Goal: Task Accomplishment & Management: Complete application form

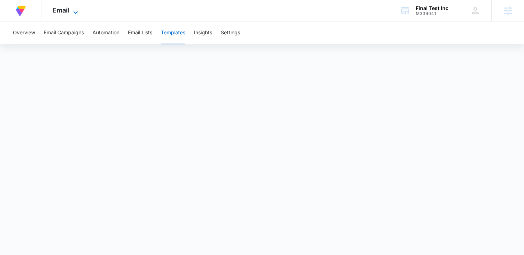
click at [75, 10] on icon at bounding box center [75, 12] width 9 height 9
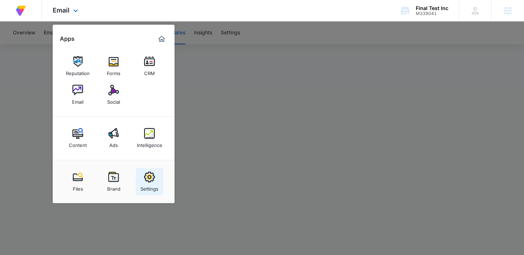
click at [151, 184] on div "Settings" at bounding box center [149, 187] width 18 height 9
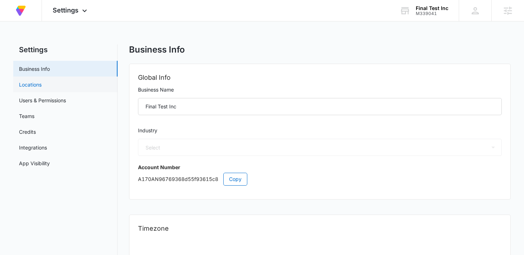
select select "45"
select select "US"
select select "America/Denver"
click at [33, 88] on link "Locations" at bounding box center [30, 85] width 23 height 8
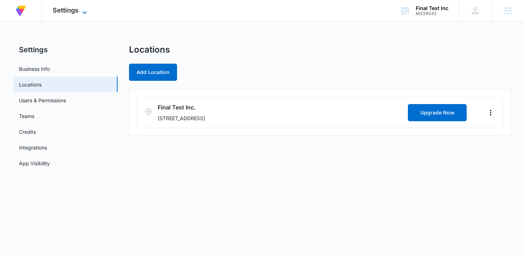
click at [65, 14] on span "Settings" at bounding box center [66, 10] width 26 height 8
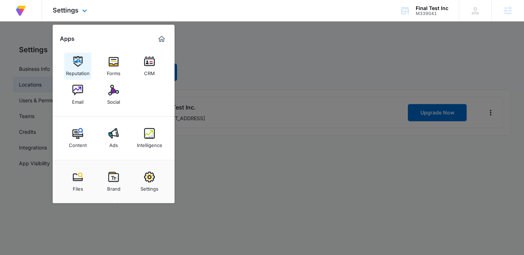
click at [81, 78] on link "Reputation" at bounding box center [77, 66] width 27 height 27
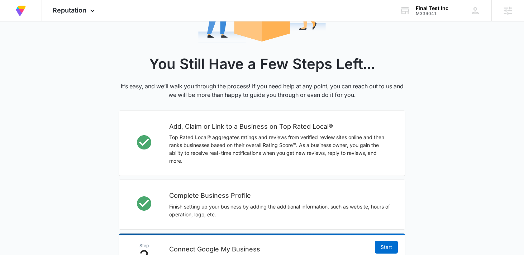
scroll to position [255, 0]
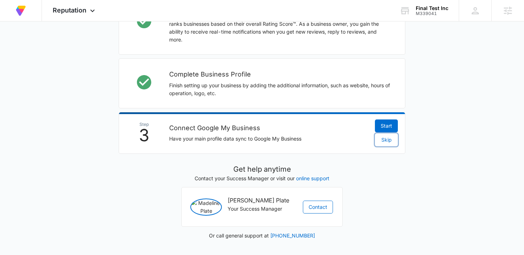
click at [383, 136] on span "Skip" at bounding box center [386, 140] width 10 height 8
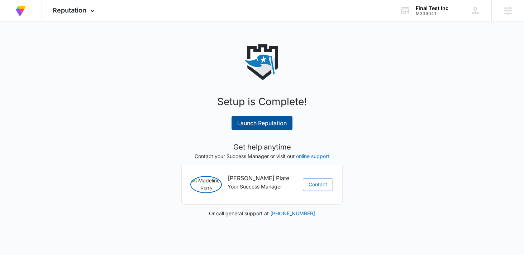
click at [269, 125] on link "Launch Reputation" at bounding box center [261, 123] width 61 height 14
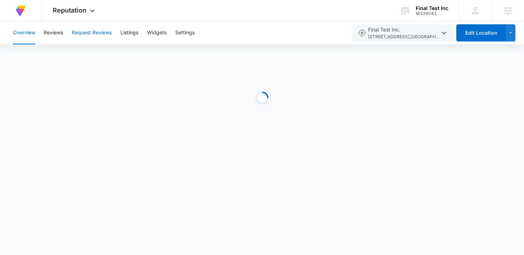
click at [102, 37] on button "Request Reviews" at bounding box center [92, 32] width 40 height 23
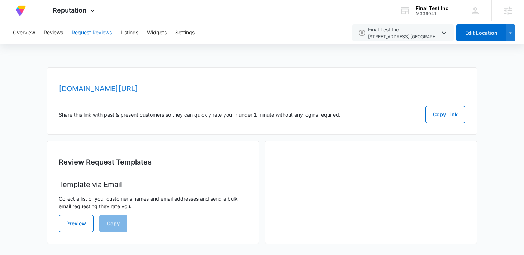
click at [138, 86] on link "www.topratedlocal.com/review/final-test-inc-reviews" at bounding box center [98, 89] width 79 height 9
click at [68, 12] on span "Reputation" at bounding box center [70, 10] width 34 height 8
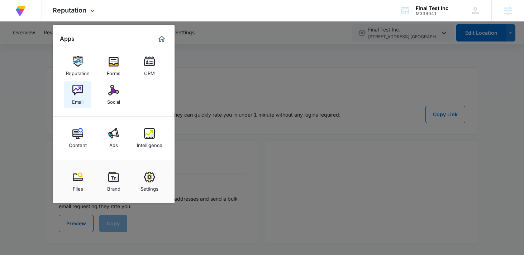
click at [77, 92] on img at bounding box center [77, 90] width 11 height 11
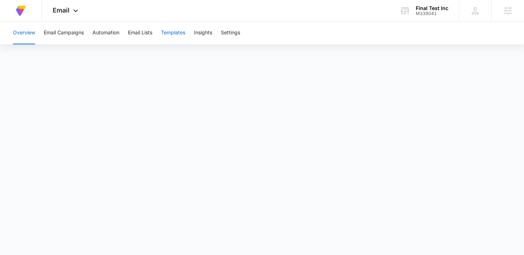
click at [171, 35] on button "Templates" at bounding box center [173, 32] width 24 height 23
click at [102, 35] on button "Automation" at bounding box center [105, 32] width 27 height 23
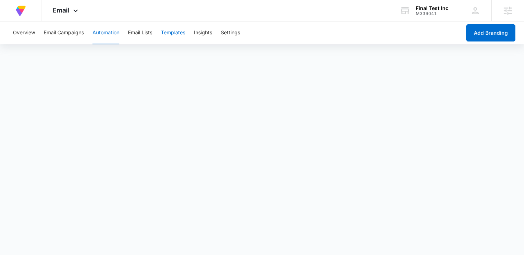
click at [173, 38] on button "Templates" at bounding box center [173, 32] width 24 height 23
click at [96, 28] on button "Automation" at bounding box center [105, 32] width 27 height 23
click at [79, 13] on icon at bounding box center [75, 12] width 9 height 9
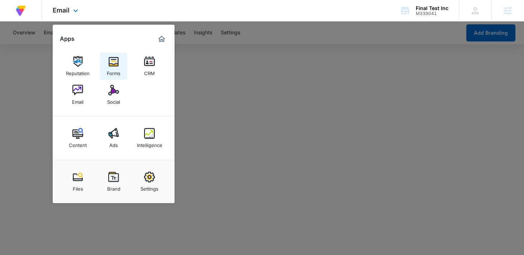
click at [116, 65] on img at bounding box center [113, 61] width 11 height 11
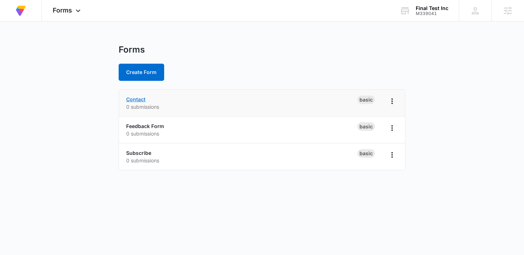
click at [138, 97] on link "Contact" at bounding box center [135, 99] width 19 height 6
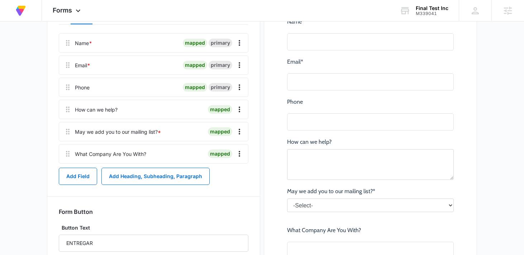
scroll to position [131, 0]
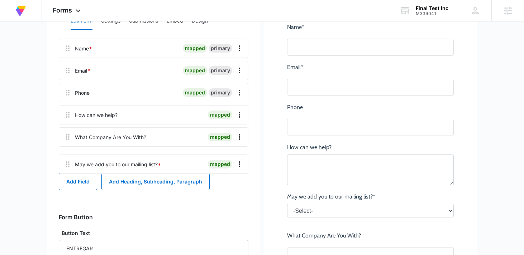
drag, startPoint x: 67, startPoint y: 140, endPoint x: 67, endPoint y: 165, distance: 25.8
click at [67, 166] on div "Name * mapped primary Email * mapped primary Phone mapped primary How can we he…" at bounding box center [153, 104] width 189 height 130
click at [66, 140] on icon at bounding box center [67, 137] width 9 height 9
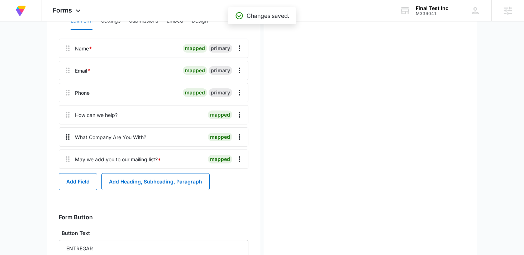
scroll to position [0, 0]
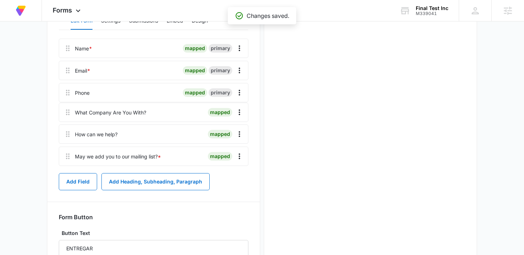
drag, startPoint x: 66, startPoint y: 140, endPoint x: 65, endPoint y: 108, distance: 32.2
click at [66, 108] on div "Name * mapped primary Email * mapped primary Phone mapped primary How can we he…" at bounding box center [153, 104] width 189 height 130
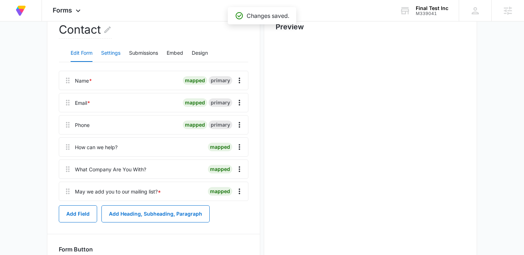
click at [114, 55] on button "Settings" at bounding box center [110, 53] width 19 height 17
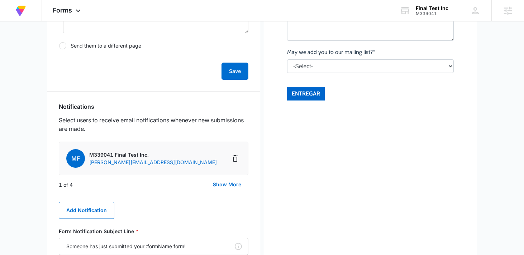
scroll to position [318, 0]
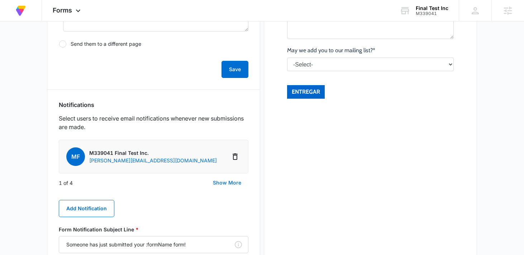
click at [234, 186] on button "Show More" at bounding box center [227, 182] width 43 height 17
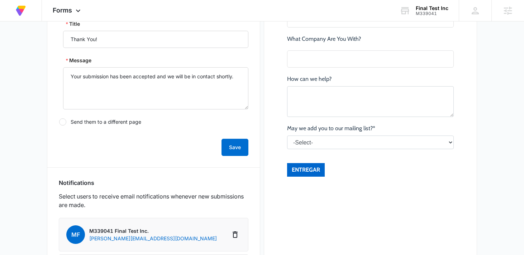
scroll to position [0, 0]
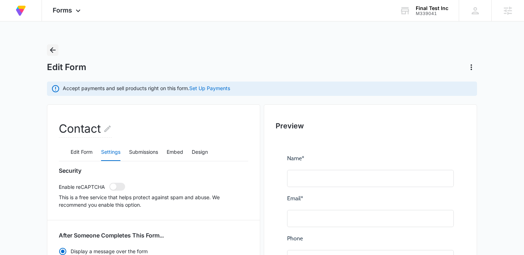
click at [51, 50] on icon "Back" at bounding box center [53, 50] width 6 height 6
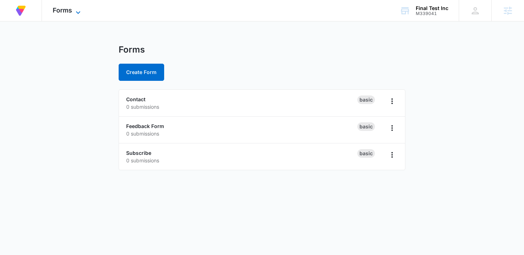
click at [74, 9] on icon at bounding box center [78, 12] width 9 height 9
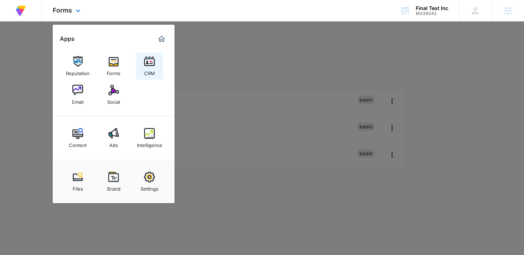
click at [154, 62] on img at bounding box center [149, 61] width 11 height 11
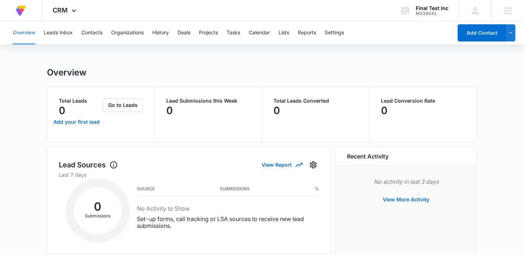
click at [291, 37] on div "Overview Leads Inbox Contacts Organizations History Deals Projects Tasks Calend…" at bounding box center [231, 32] width 444 height 23
click at [288, 33] on button "Lists" at bounding box center [283, 32] width 11 height 23
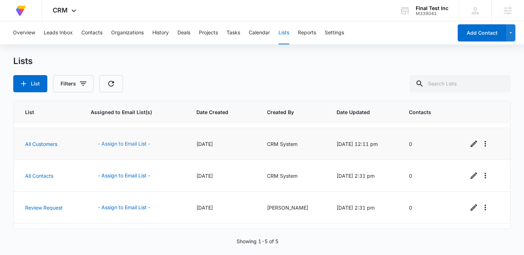
scroll to position [36, 0]
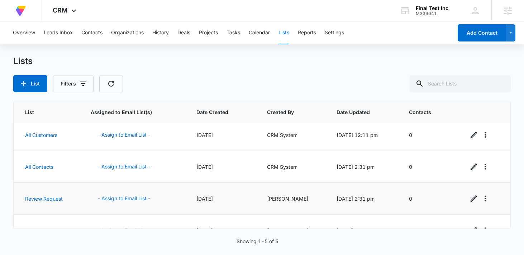
click at [121, 200] on button "- Assign to Email List -" at bounding box center [124, 198] width 67 height 17
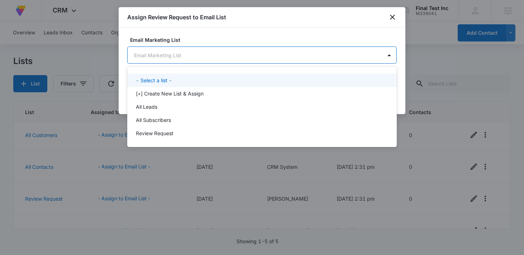
click at [239, 63] on body "At Volusion, we work hard to foster a great work environment where everyone fee…" at bounding box center [262, 127] width 524 height 255
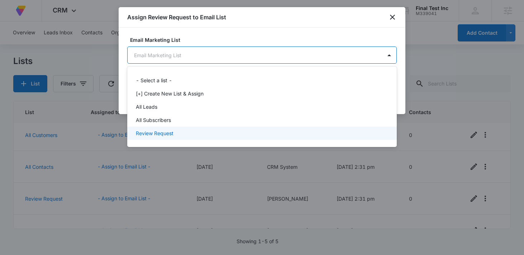
click at [176, 136] on div "Review Request" at bounding box center [261, 134] width 251 height 8
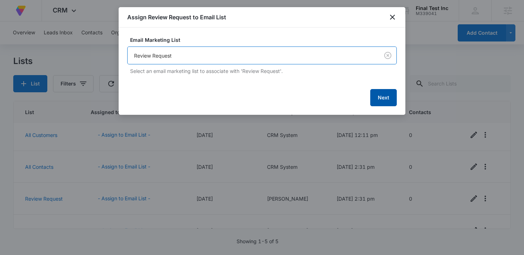
click at [384, 99] on button "Next" at bounding box center [383, 97] width 27 height 17
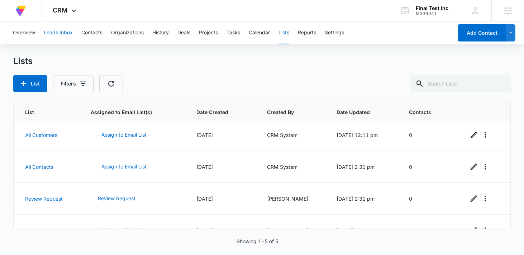
click at [64, 30] on button "Leads Inbox" at bounding box center [58, 32] width 29 height 23
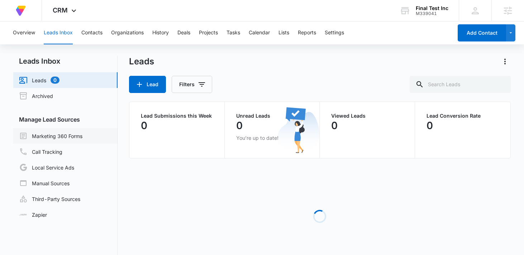
click at [72, 139] on link "Marketing 360 Forms" at bounding box center [50, 136] width 63 height 9
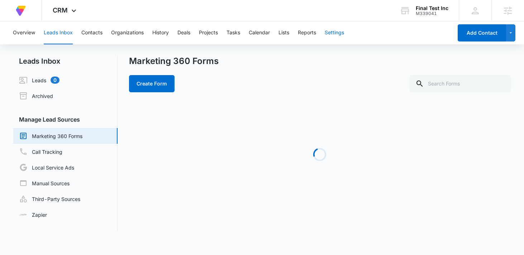
click at [339, 33] on button "Settings" at bounding box center [334, 32] width 19 height 23
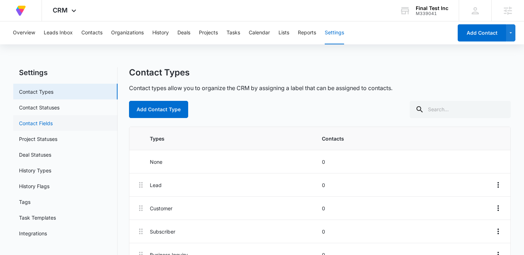
click at [52, 127] on link "Contact Fields" at bounding box center [36, 124] width 34 height 8
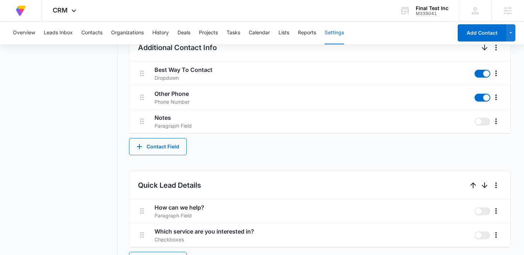
scroll to position [330, 0]
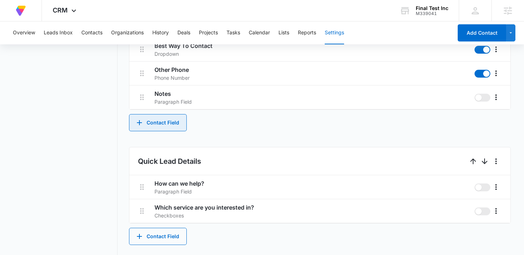
click at [172, 121] on button "Contact Field" at bounding box center [158, 122] width 58 height 17
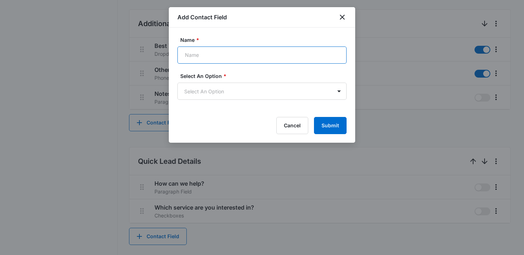
click at [259, 60] on input "Name *" at bounding box center [261, 55] width 169 height 17
click at [263, 54] on input "Name *" at bounding box center [261, 55] width 169 height 17
type input "What company are you with"
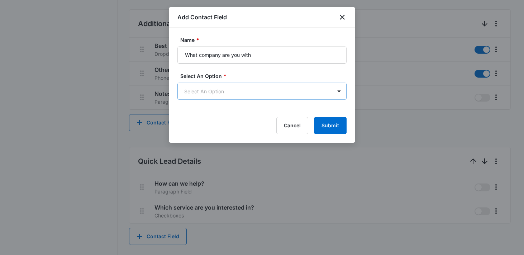
click at [232, 96] on body "At Volusion, we work hard to foster a great work environment where everyone fee…" at bounding box center [262, 76] width 524 height 812
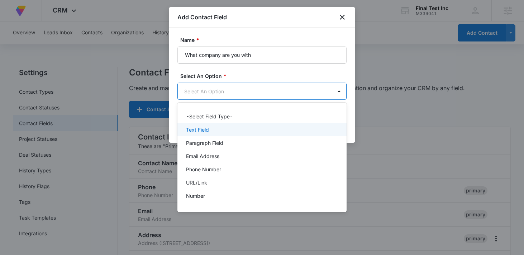
click at [224, 133] on div "Text Field" at bounding box center [261, 130] width 150 height 8
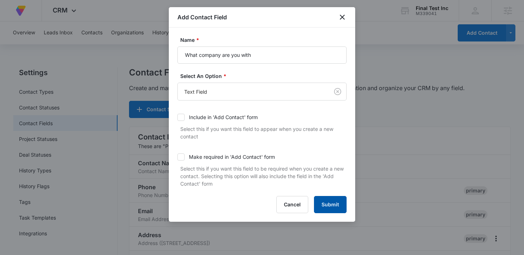
click at [335, 182] on form "Name * What company are you with Select An Option * Text Field Include in 'Add …" at bounding box center [261, 124] width 169 height 177
click at [333, 202] on button "Submit" at bounding box center [330, 204] width 33 height 17
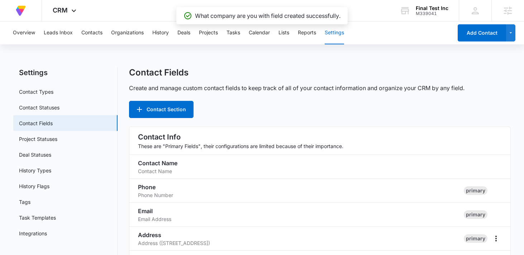
scroll to position [325, 0]
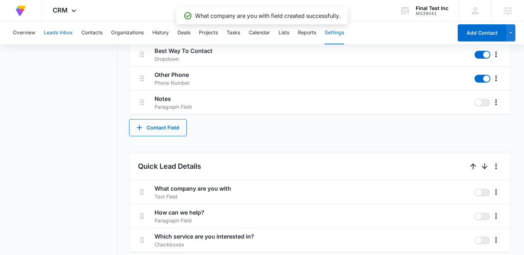
click at [62, 31] on button "Leads Inbox" at bounding box center [58, 32] width 29 height 23
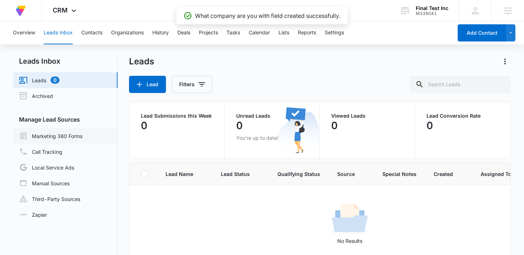
click at [81, 132] on link "Marketing 360 Forms" at bounding box center [50, 136] width 63 height 9
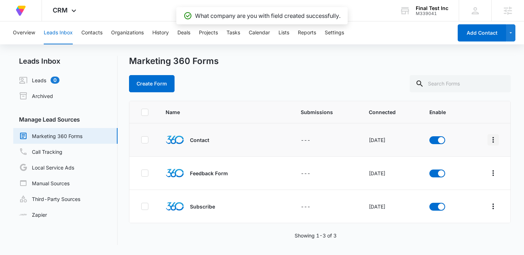
click at [495, 137] on icon "Overflow Menu" at bounding box center [493, 140] width 9 height 9
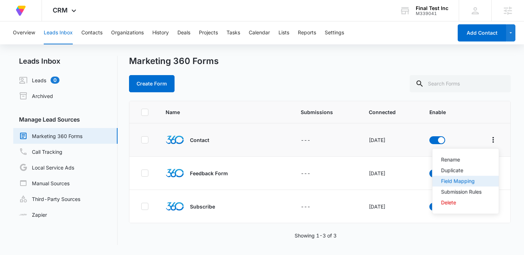
click at [473, 179] on div "Field Mapping" at bounding box center [461, 181] width 40 height 5
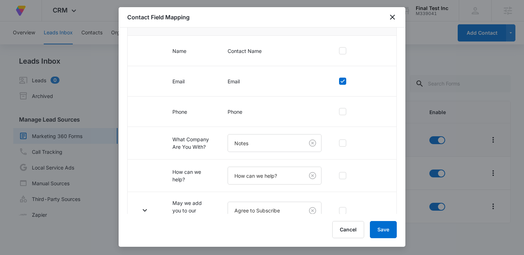
scroll to position [99, 0]
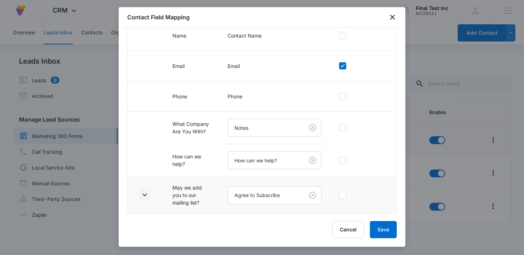
click at [143, 191] on icon "button" at bounding box center [144, 195] width 9 height 9
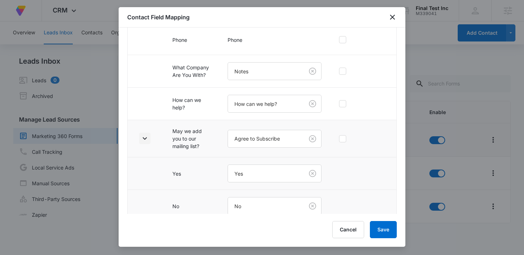
scroll to position [164, 0]
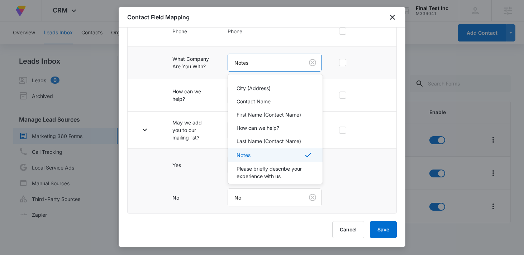
click at [269, 67] on body "At Volusion, we work hard to foster a great work environment where everyone fee…" at bounding box center [262, 127] width 524 height 255
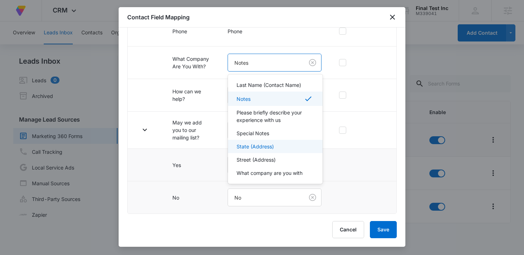
scroll to position [72, 0]
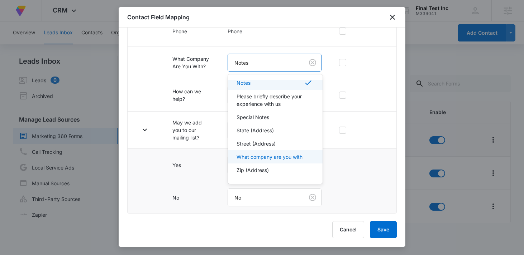
click at [269, 158] on p "What company are you with" at bounding box center [269, 157] width 66 height 8
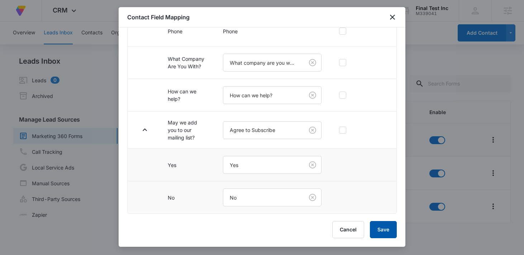
click at [380, 229] on button "Save" at bounding box center [383, 229] width 27 height 17
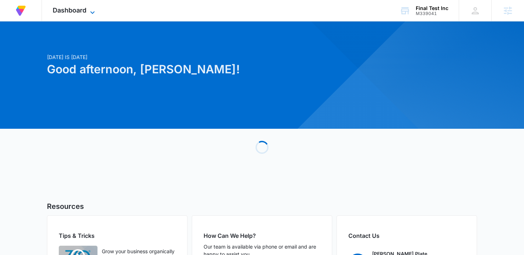
click at [89, 8] on icon at bounding box center [92, 12] width 9 height 9
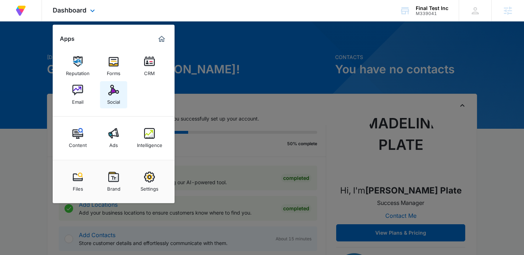
click at [120, 85] on link "Social" at bounding box center [113, 94] width 27 height 27
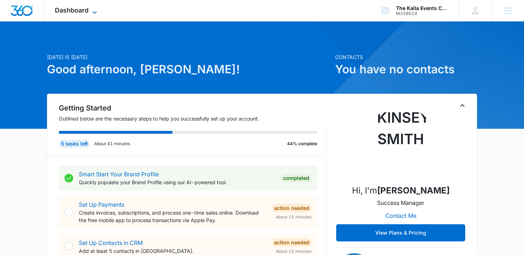
click at [71, 6] on span "Dashboard" at bounding box center [72, 10] width 34 height 8
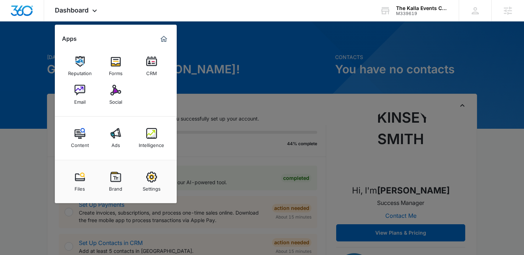
click at [78, 90] on img at bounding box center [80, 90] width 11 height 11
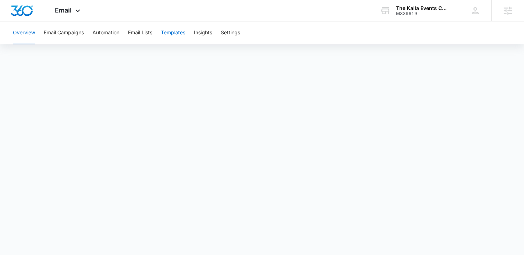
click at [180, 31] on button "Templates" at bounding box center [173, 32] width 24 height 23
click at [116, 33] on button "Automation" at bounding box center [105, 32] width 27 height 23
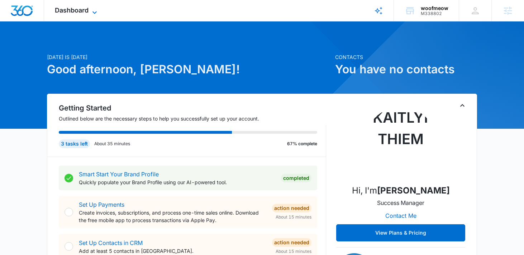
click at [82, 8] on span "Dashboard" at bounding box center [72, 10] width 34 height 8
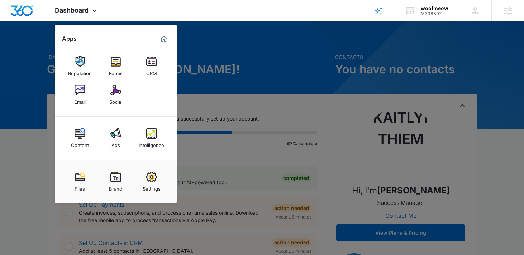
click at [152, 65] on img at bounding box center [151, 61] width 11 height 11
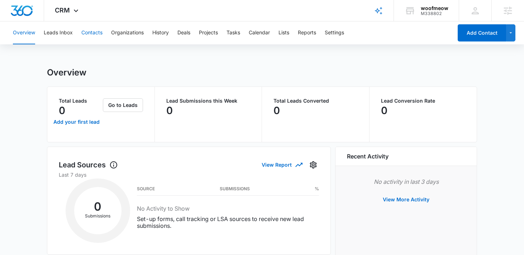
click at [95, 37] on button "Contacts" at bounding box center [91, 32] width 21 height 23
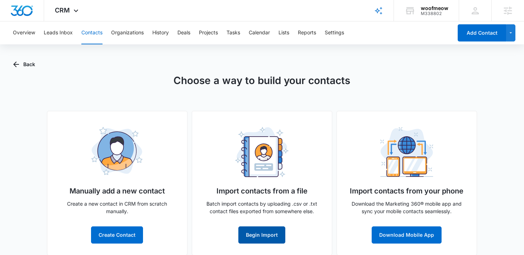
click at [260, 238] on button "Begin Import" at bounding box center [261, 235] width 47 height 17
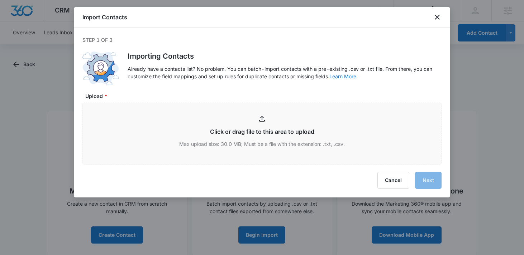
type input "C:\fakepath\Mailchimp subscribers - Mailchimp subscribers.csv"
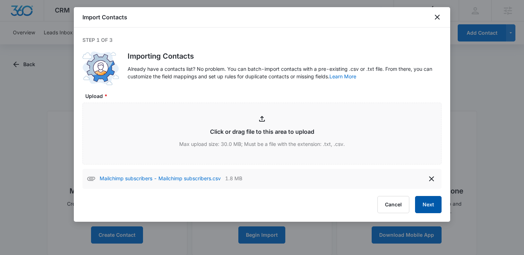
click at [424, 208] on button "Next" at bounding box center [428, 204] width 27 height 17
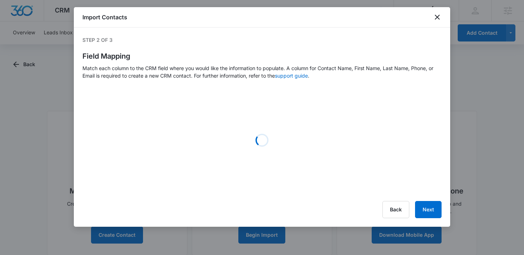
select select "185"
select select "78"
select select "79"
select select "ipAddress"
select select "184"
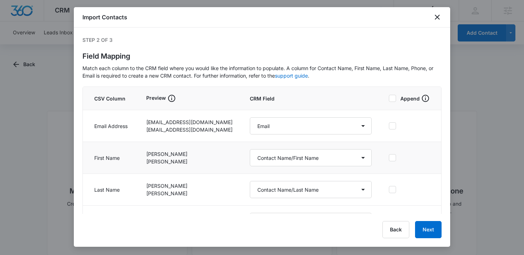
scroll to position [56, 0]
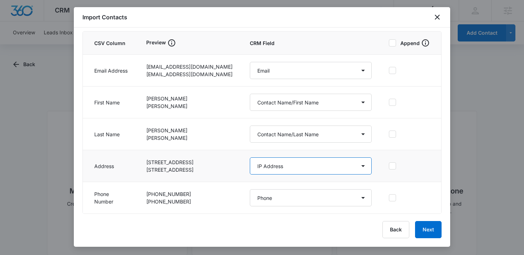
click at [328, 167] on select "Select a Column Address/City Address/Country Address/State Address/Street Addre…" at bounding box center [311, 166] width 122 height 17
click at [253, 158] on select "Select a Column Address/City Address/Country Address/State Address/Street Addre…" at bounding box center [311, 166] width 122 height 17
click at [305, 167] on select "Select a Column Address/City Address/Country Address/State Address/Street Addre…" at bounding box center [311, 166] width 122 height 17
select select "187"
click at [253, 158] on select "Select a Column Address/City Address/Country Address/State Address/Street Addre…" at bounding box center [311, 166] width 122 height 17
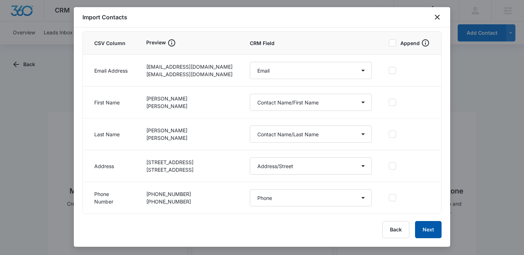
click at [428, 231] on button "Next" at bounding box center [428, 229] width 27 height 17
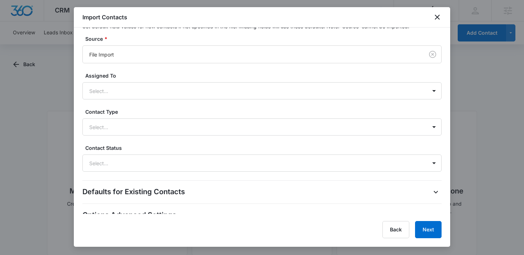
scroll to position [222, 0]
click at [331, 83] on div "Select..." at bounding box center [255, 91] width 344 height 16
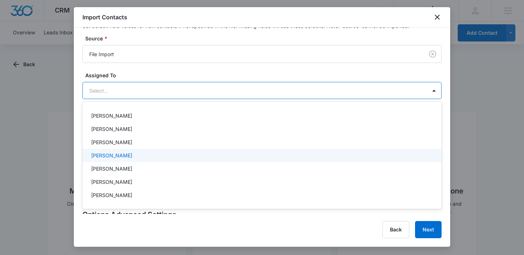
click at [154, 159] on div "[PERSON_NAME]" at bounding box center [261, 156] width 340 height 8
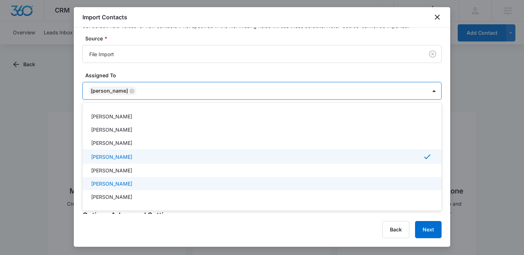
click at [148, 183] on div "[PERSON_NAME]" at bounding box center [261, 184] width 340 height 8
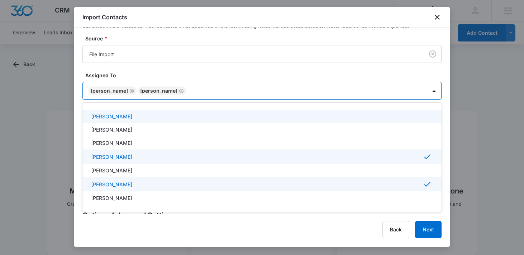
click at [214, 75] on label "Assigned To" at bounding box center [264, 76] width 359 height 8
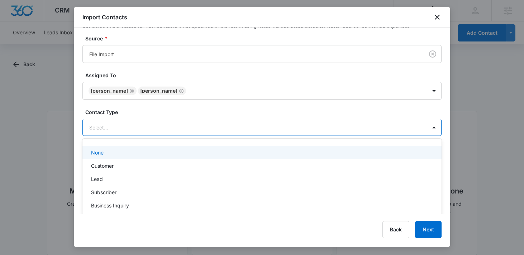
click at [182, 126] on div at bounding box center [253, 127] width 328 height 9
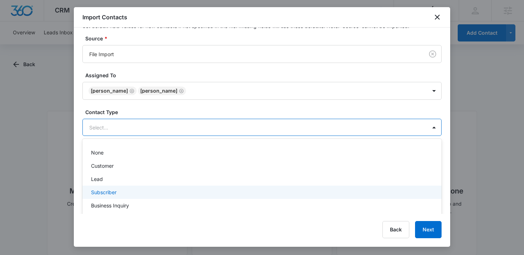
click at [145, 192] on div "Subscriber" at bounding box center [261, 193] width 340 height 8
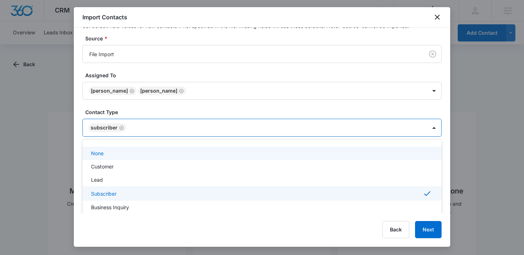
click at [232, 105] on div "Defaults for New Contacts Set default field values for new contacts if not spec…" at bounding box center [261, 89] width 359 height 167
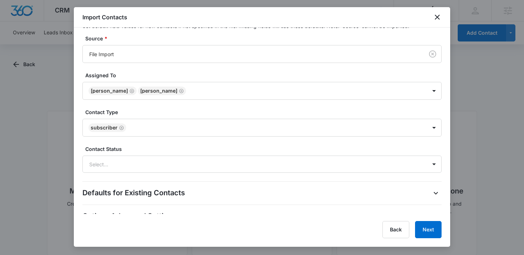
scroll to position [230, 0]
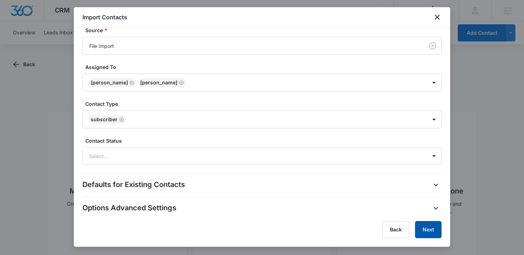
click at [440, 232] on button "Next" at bounding box center [428, 229] width 27 height 17
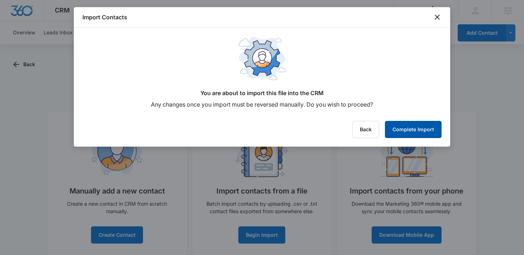
click at [417, 130] on button "Complete Import" at bounding box center [413, 129] width 57 height 17
